Goal: Information Seeking & Learning: Find specific page/section

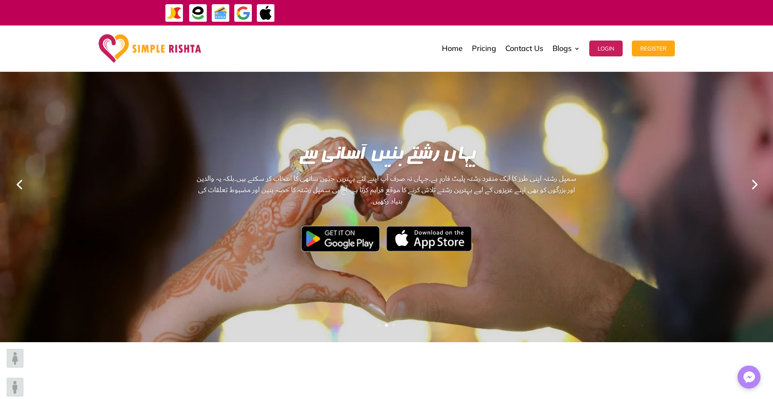
scroll to position [125, 0]
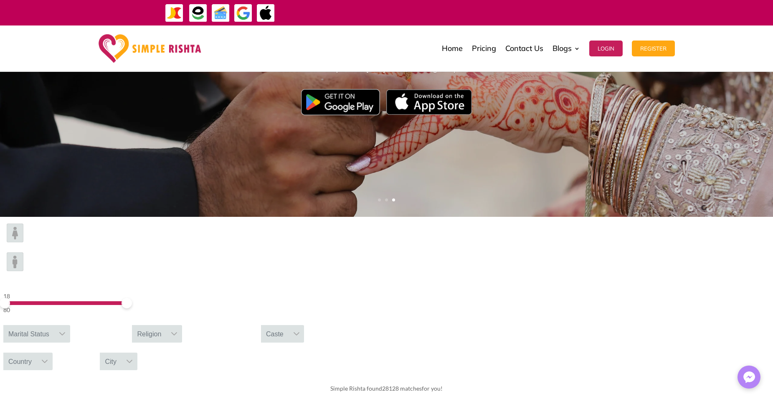
click at [66, 330] on icon at bounding box center [62, 333] width 7 height 7
click at [70, 345] on input "text" at bounding box center [36, 353] width 67 height 17
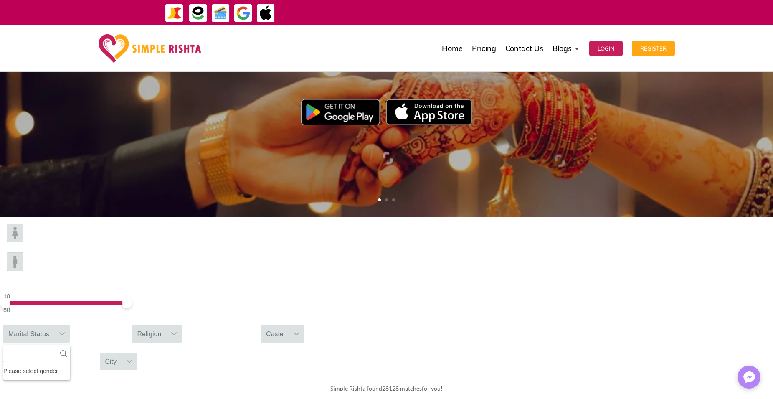
click at [23, 242] on img at bounding box center [15, 232] width 17 height 19
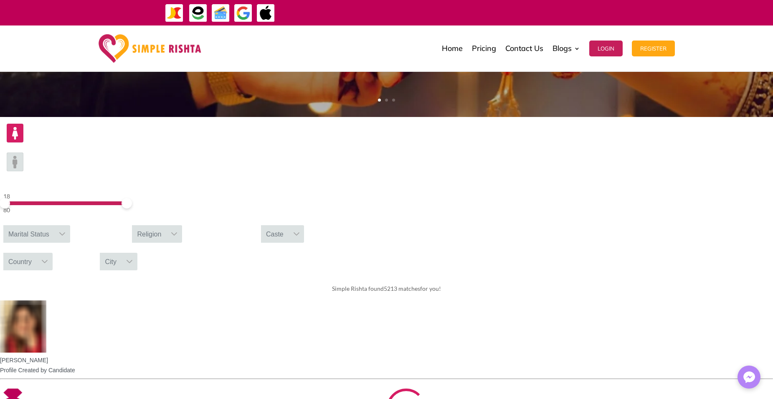
scroll to position [267, 0]
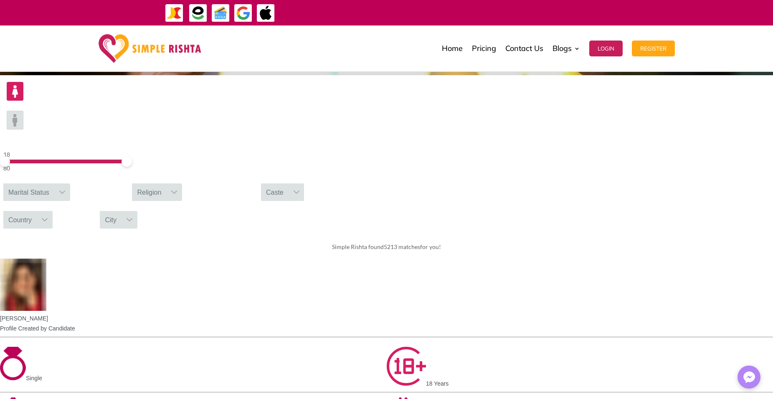
click at [70, 183] on div at bounding box center [62, 192] width 16 height 18
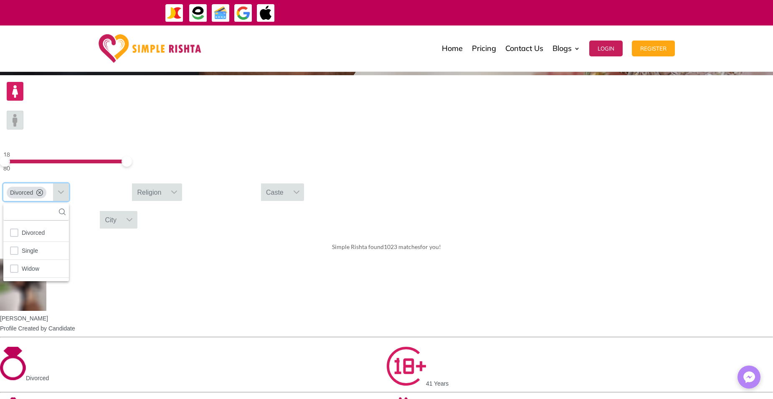
click at [177, 189] on icon at bounding box center [174, 192] width 7 height 7
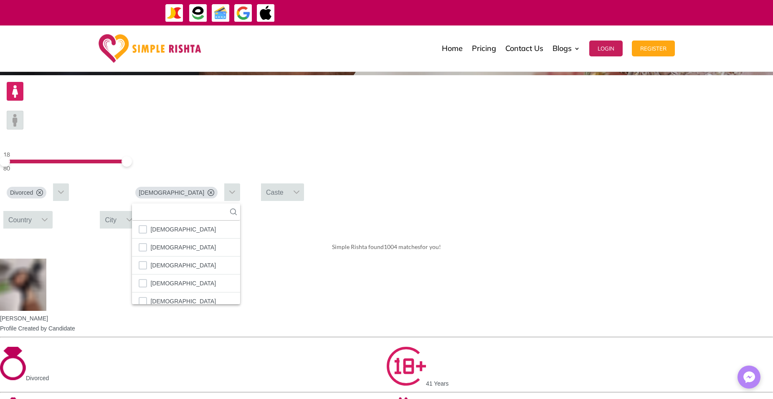
click at [53, 211] on div at bounding box center [45, 220] width 16 height 18
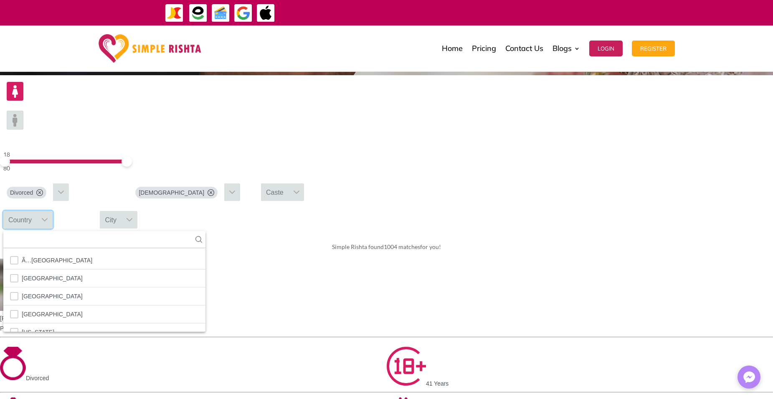
scroll to position [9, 1]
click at [205, 231] on input "text" at bounding box center [104, 239] width 202 height 17
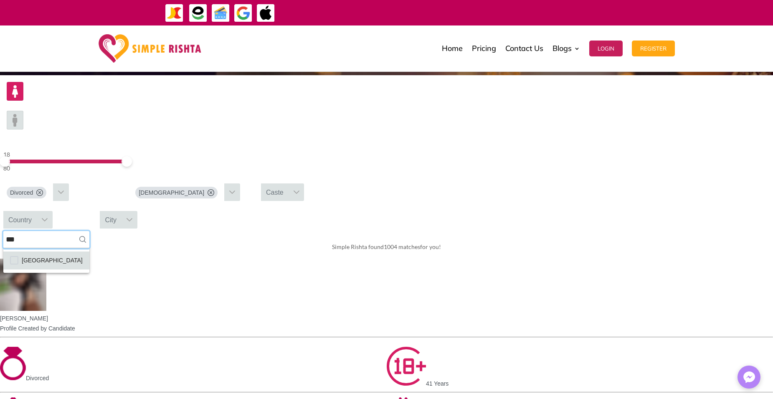
type input "***"
click at [133, 216] on icon at bounding box center [129, 219] width 7 height 7
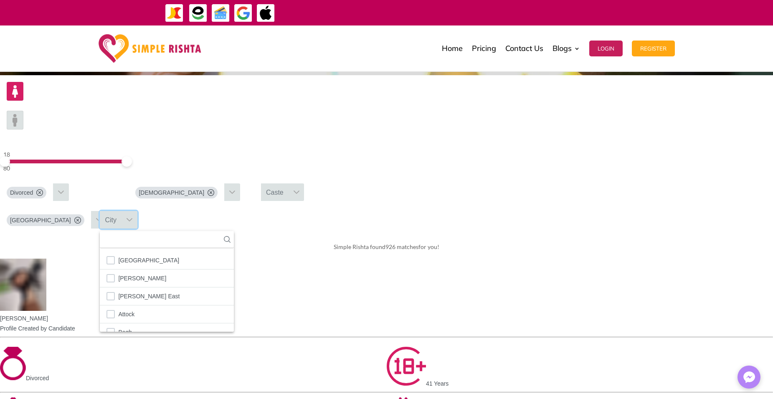
click at [121, 211] on div "City" at bounding box center [111, 220] width 22 height 18
click at [234, 231] on input "text" at bounding box center [167, 239] width 134 height 17
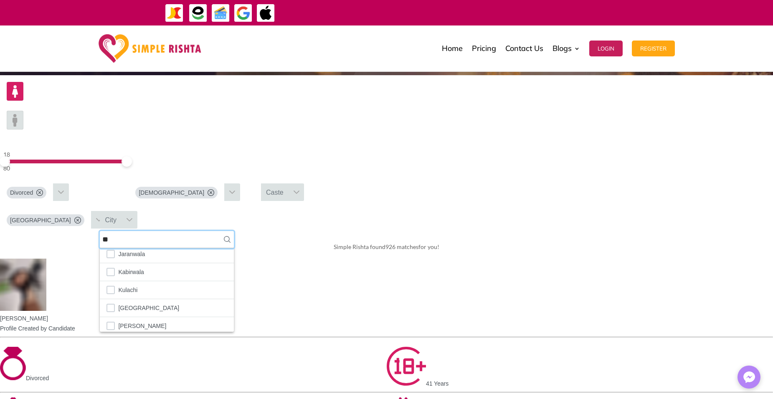
scroll to position [114, 0]
type input "**"
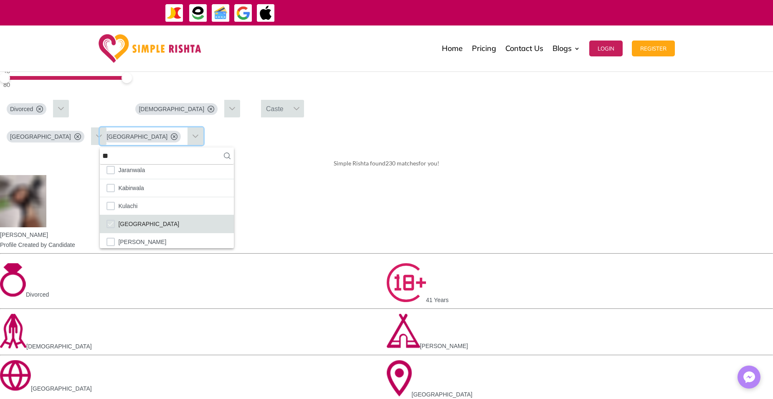
scroll to position [117, 0]
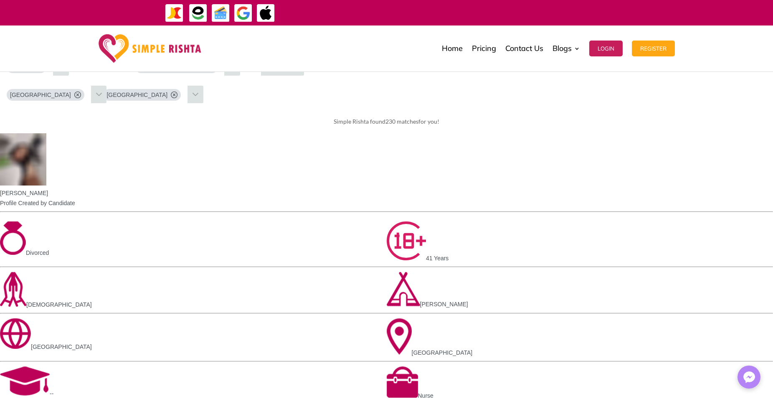
scroll to position [475, 0]
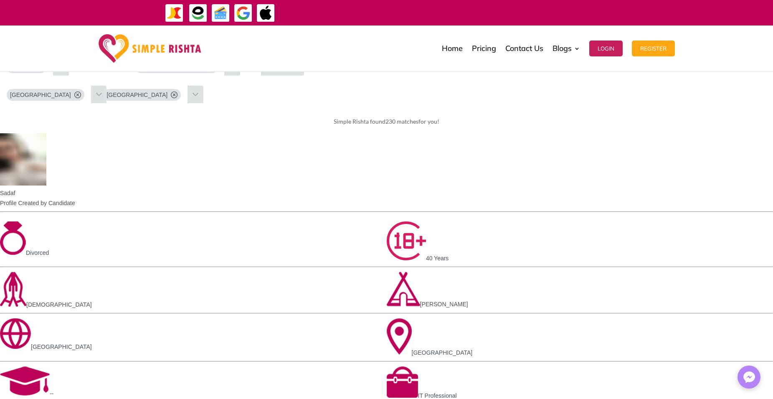
scroll to position [308, 0]
